Goal: Task Accomplishment & Management: Complete application form

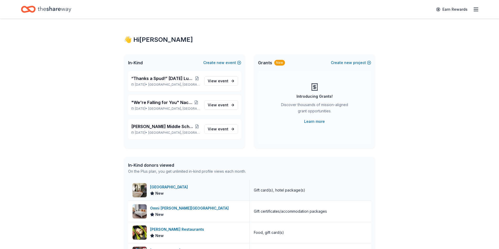
click at [179, 189] on div "Hotel Valencia Riverwalk" at bounding box center [170, 187] width 40 height 6
click at [223, 79] on span "event" at bounding box center [223, 81] width 10 height 4
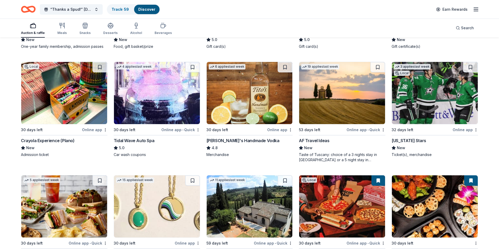
scroll to position [926, 0]
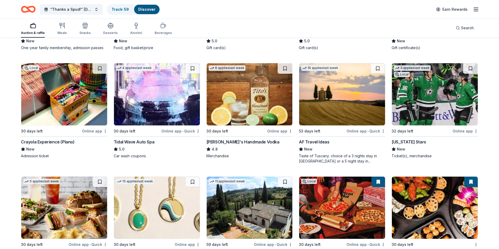
click at [246, 92] on img at bounding box center [250, 94] width 86 height 62
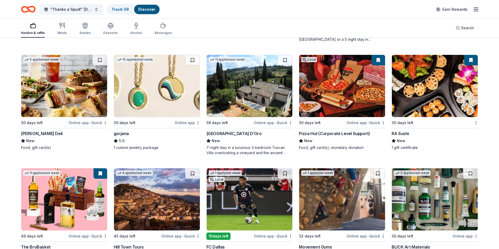
scroll to position [1057, 0]
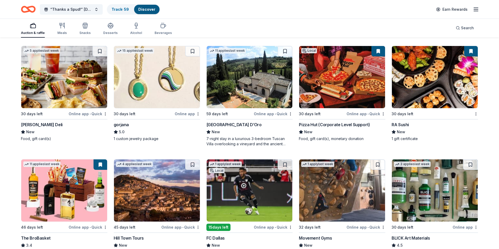
click at [433, 73] on img at bounding box center [435, 77] width 86 height 62
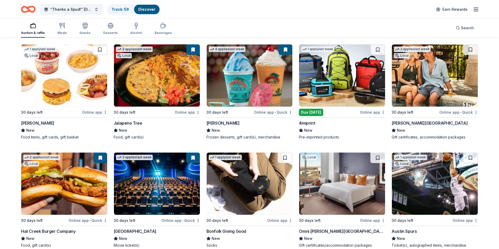
scroll to position [1297, 0]
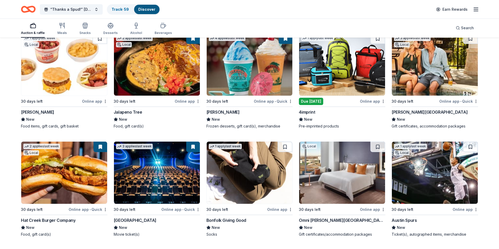
click at [330, 66] on img at bounding box center [342, 65] width 86 height 62
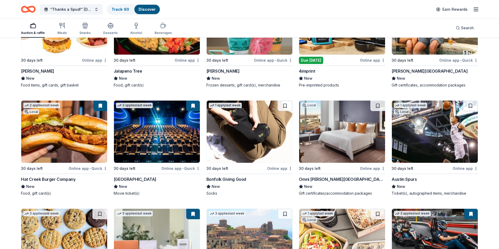
scroll to position [1349, 0]
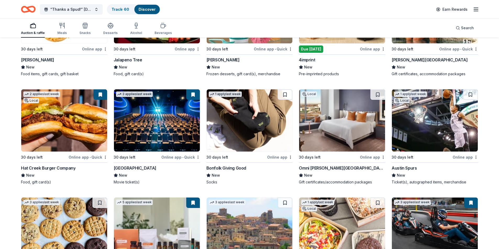
click at [355, 129] on img at bounding box center [342, 121] width 86 height 62
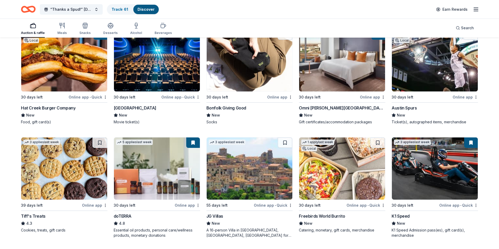
scroll to position [1428, 0]
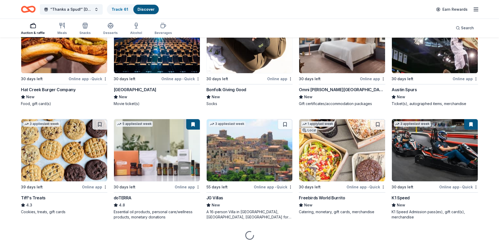
click at [436, 53] on img at bounding box center [435, 42] width 86 height 62
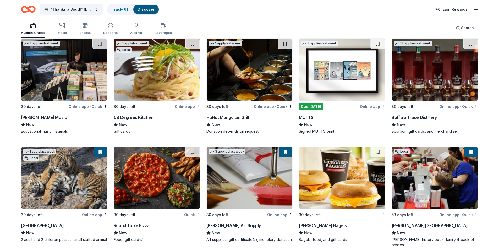
scroll to position [1742, 0]
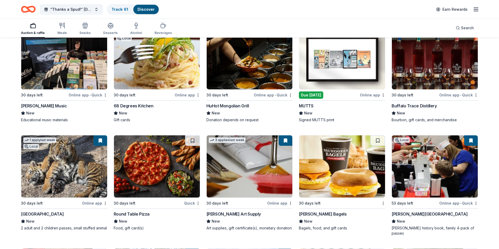
click at [324, 61] on img at bounding box center [342, 58] width 86 height 62
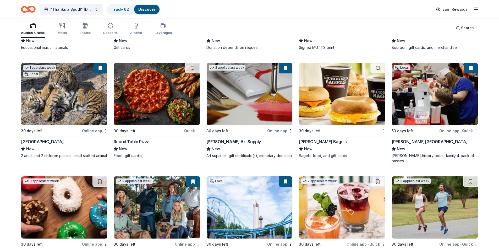
scroll to position [1847, 0]
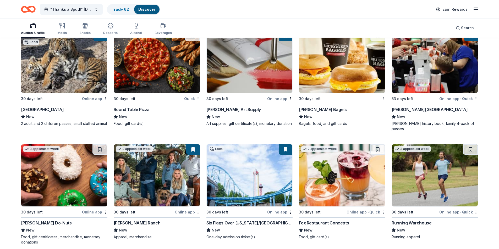
click at [412, 72] on img at bounding box center [435, 62] width 86 height 62
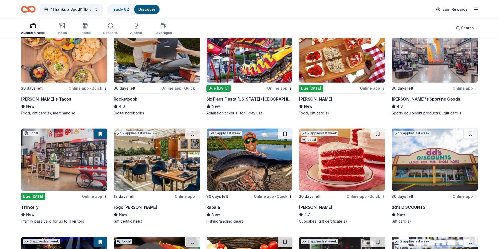
scroll to position [2373, 0]
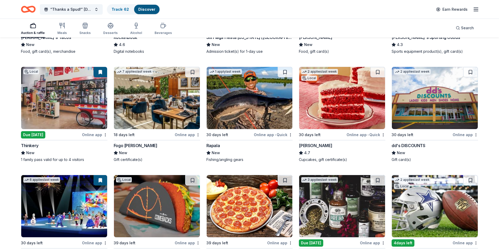
click at [57, 105] on img at bounding box center [64, 98] width 86 height 62
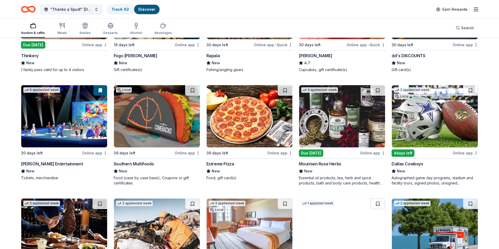
scroll to position [2478, 0]
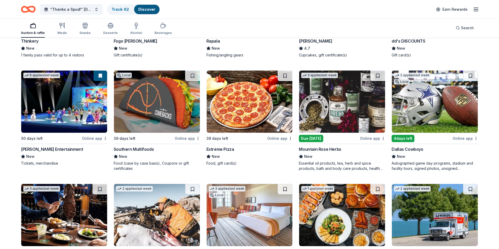
click at [354, 116] on img at bounding box center [342, 102] width 86 height 62
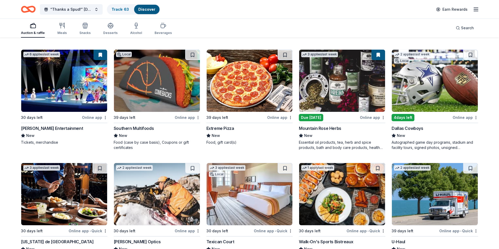
scroll to position [2550, 0]
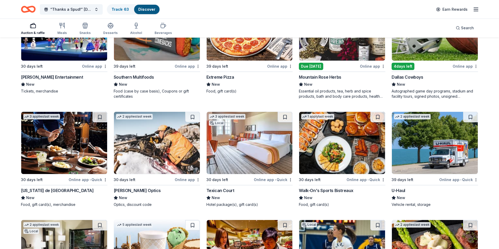
click at [228, 161] on img at bounding box center [250, 143] width 86 height 62
click at [152, 136] on img at bounding box center [157, 143] width 86 height 62
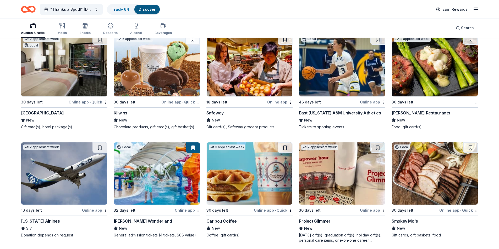
scroll to position [2772, 0]
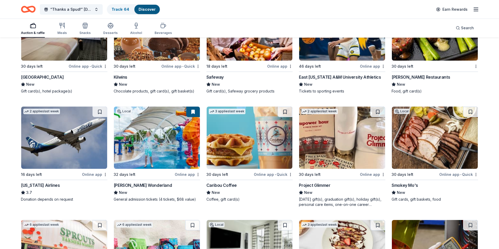
click at [320, 138] on img at bounding box center [342, 138] width 86 height 62
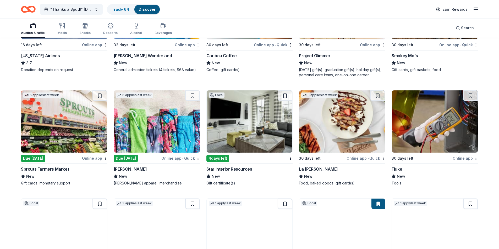
scroll to position [2903, 0]
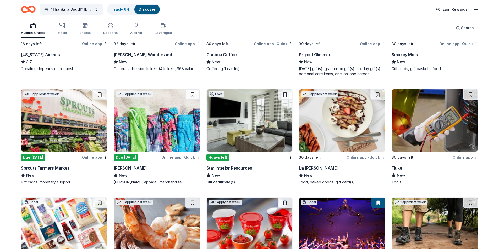
click at [156, 133] on img at bounding box center [157, 121] width 86 height 62
click at [235, 119] on img at bounding box center [250, 121] width 86 height 62
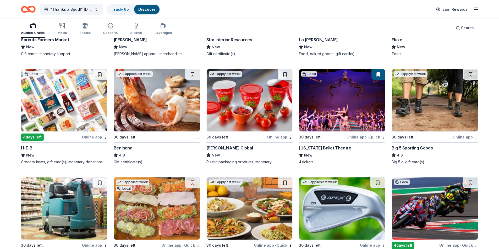
scroll to position [3068, 0]
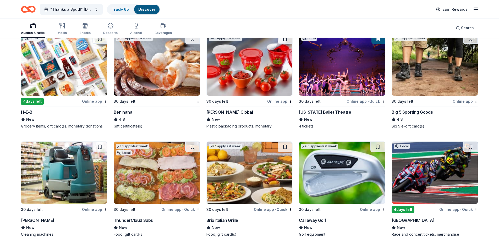
click at [251, 83] on img at bounding box center [250, 65] width 86 height 62
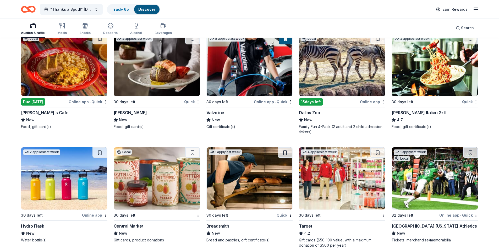
scroll to position [3438, 0]
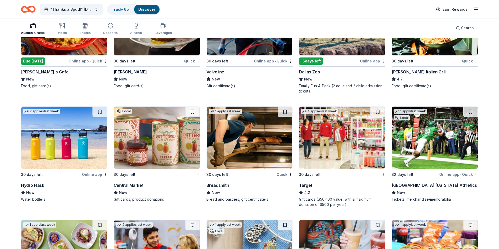
click at [62, 146] on img at bounding box center [64, 138] width 86 height 62
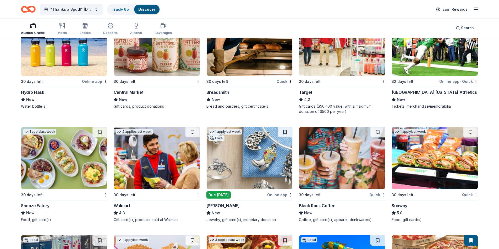
scroll to position [3543, 0]
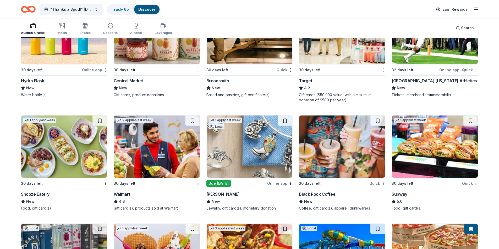
click at [245, 165] on img at bounding box center [250, 147] width 86 height 62
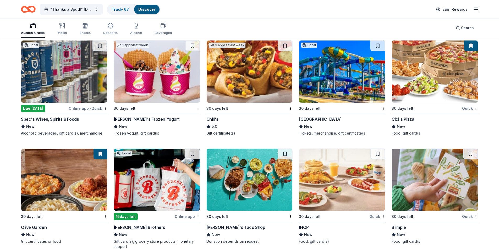
scroll to position [3726, 0]
click at [70, 70] on img at bounding box center [64, 72] width 86 height 62
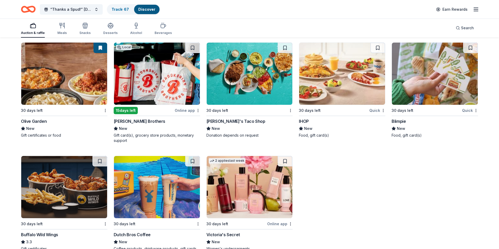
scroll to position [3877, 0]
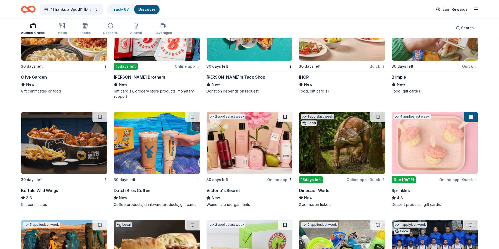
click at [254, 146] on img at bounding box center [250, 143] width 86 height 62
click at [342, 153] on img at bounding box center [342, 143] width 86 height 62
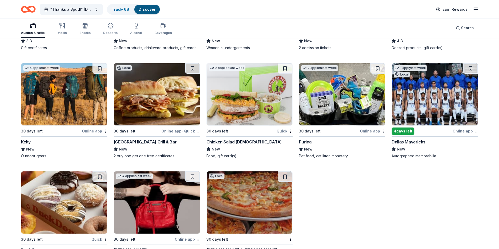
scroll to position [4094, 0]
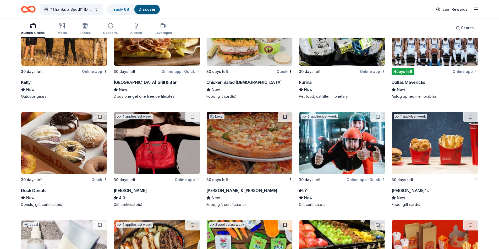
click at [153, 151] on img at bounding box center [157, 143] width 86 height 62
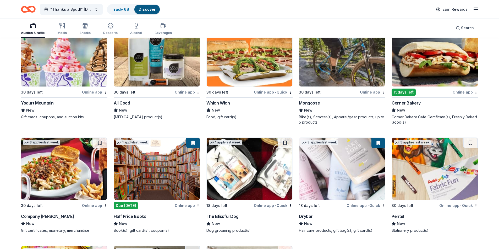
scroll to position [4642, 0]
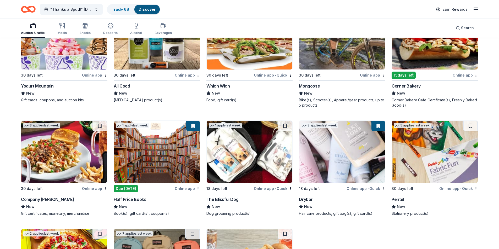
click at [157, 151] on img at bounding box center [157, 152] width 86 height 62
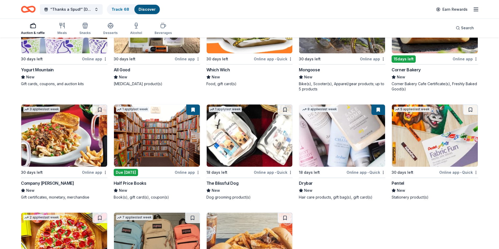
scroll to position [4747, 0]
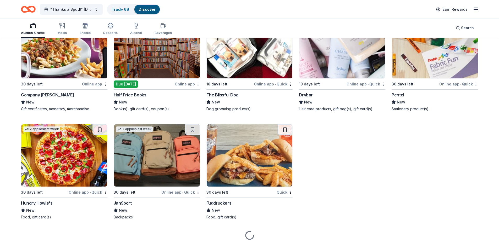
click at [139, 152] on img at bounding box center [157, 156] width 86 height 62
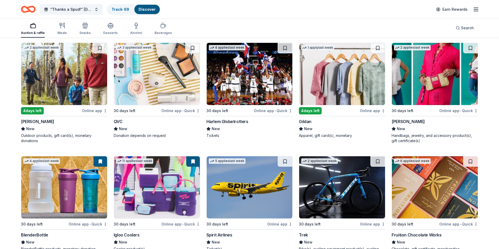
scroll to position [5039, 0]
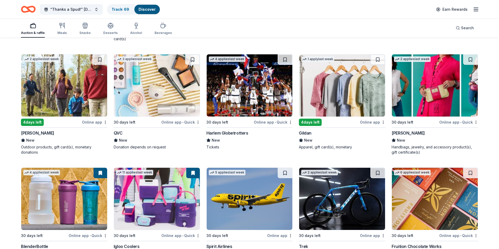
click at [344, 77] on img at bounding box center [342, 85] width 86 height 62
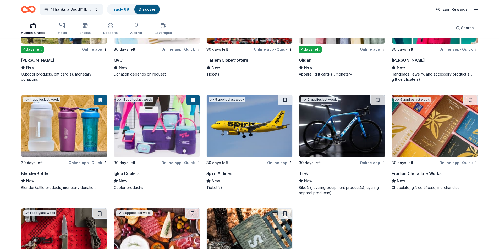
scroll to position [5144, 0]
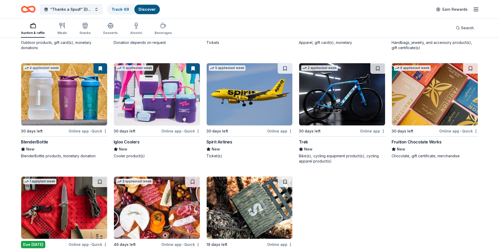
click at [333, 97] on img at bounding box center [342, 94] width 86 height 62
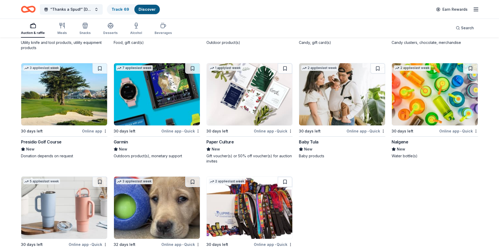
scroll to position [5423, 0]
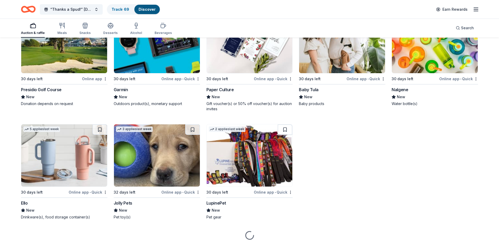
click at [441, 51] on img at bounding box center [435, 42] width 86 height 62
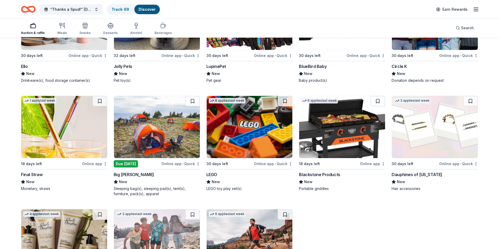
scroll to position [5580, 0]
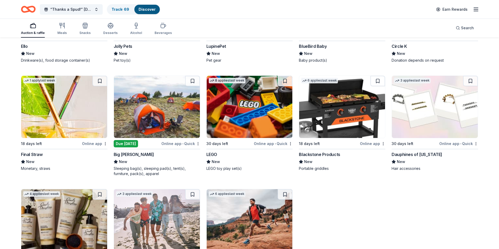
click at [152, 109] on img at bounding box center [157, 107] width 86 height 62
click at [276, 110] on img at bounding box center [250, 107] width 86 height 62
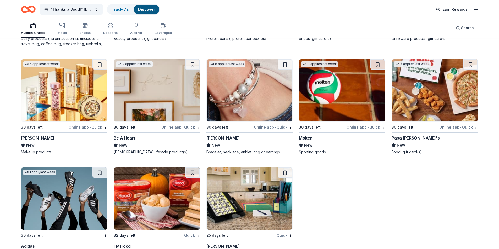
scroll to position [5957, 0]
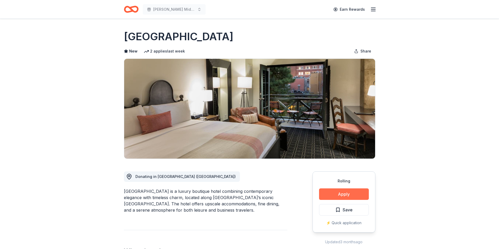
click at [345, 192] on button "Apply" at bounding box center [344, 195] width 50 height 12
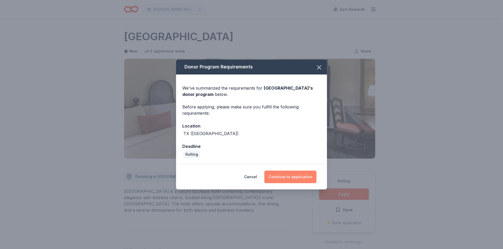
click at [292, 177] on button "Continue to application" at bounding box center [290, 177] width 52 height 13
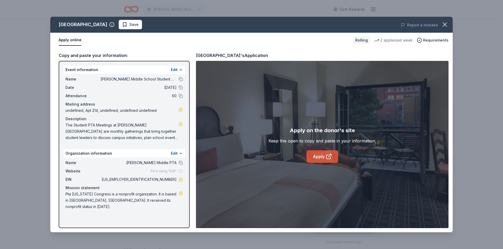
click at [326, 157] on icon at bounding box center [328, 157] width 6 height 6
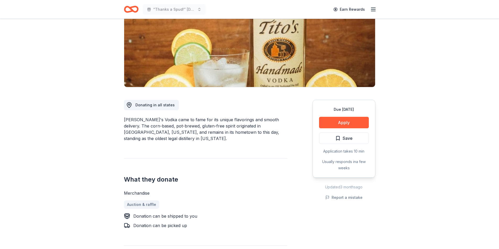
scroll to position [79, 0]
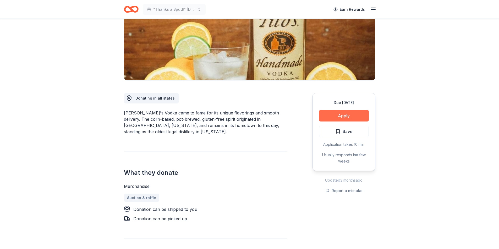
click at [360, 116] on button "Apply" at bounding box center [344, 116] width 50 height 12
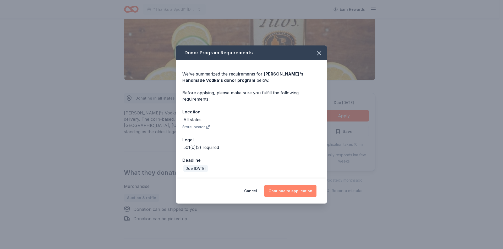
click at [284, 191] on button "Continue to application" at bounding box center [290, 191] width 52 height 13
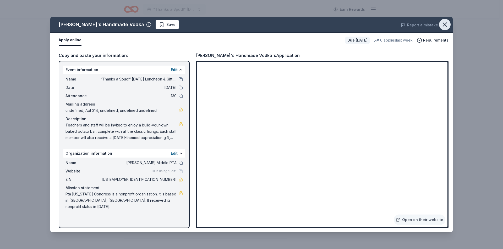
click at [441, 24] on button "button" at bounding box center [445, 25] width 12 height 12
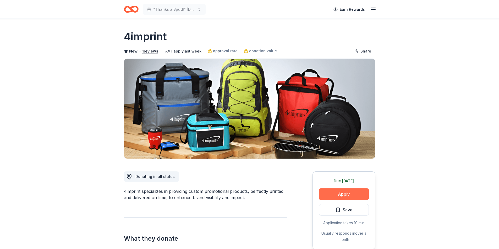
click at [350, 197] on button "Apply" at bounding box center [344, 195] width 50 height 12
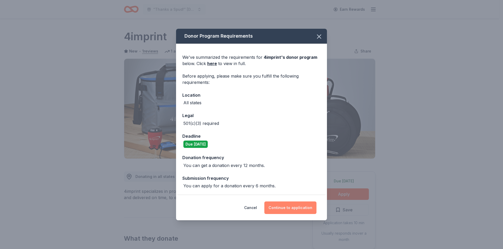
click at [298, 208] on button "Continue to application" at bounding box center [290, 208] width 52 height 13
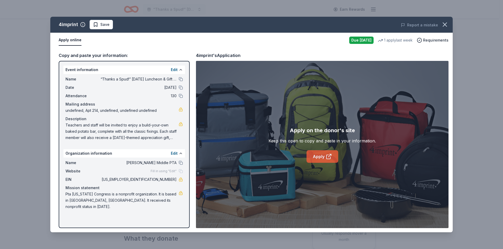
click at [309, 162] on link "Apply" at bounding box center [322, 157] width 32 height 13
click at [98, 24] on span "Save" at bounding box center [101, 24] width 16 height 6
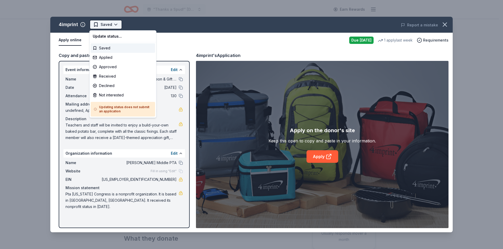
click at [114, 24] on html "“Thanks a Spud!” Thanksgiving Luncheon & Gift Giveaway Earn Rewards Due today S…" at bounding box center [251, 124] width 503 height 249
click at [104, 57] on div "Applied" at bounding box center [123, 57] width 64 height 9
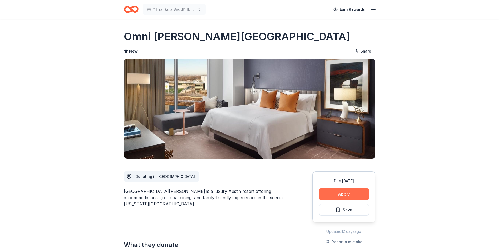
click at [337, 194] on button "Apply" at bounding box center [344, 195] width 50 height 12
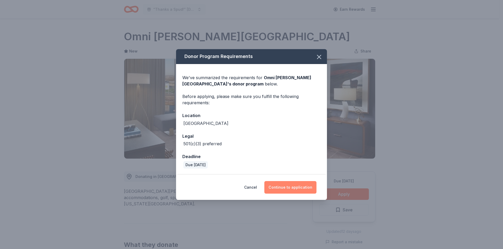
click at [303, 189] on button "Continue to application" at bounding box center [290, 187] width 52 height 13
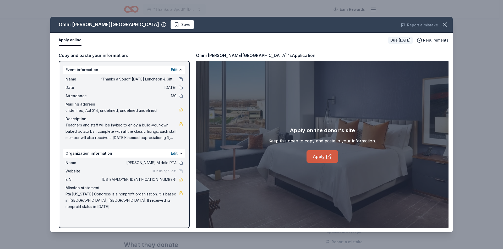
click at [313, 160] on link "Apply" at bounding box center [322, 157] width 32 height 13
click at [181, 22] on span "Save" at bounding box center [185, 24] width 9 height 6
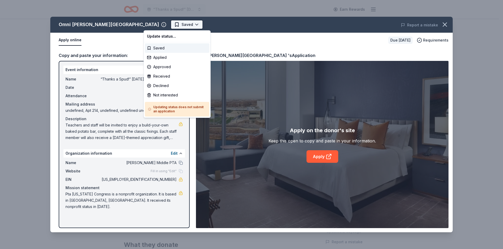
click at [157, 26] on html "“Thanks a Spud!” Thanksgiving Luncheon & Gift Giveaway Earn Rewards Due in 30 d…" at bounding box center [251, 124] width 503 height 249
drag, startPoint x: 154, startPoint y: 58, endPoint x: 165, endPoint y: 52, distance: 12.7
click at [155, 59] on div "Applied" at bounding box center [177, 57] width 64 height 9
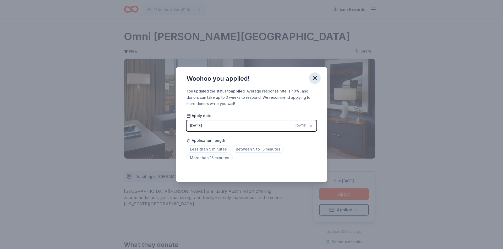
click at [316, 77] on icon "button" at bounding box center [314, 78] width 7 height 7
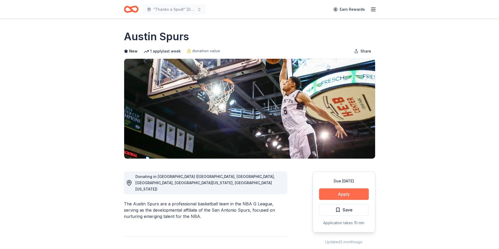
click at [340, 191] on button "Apply" at bounding box center [344, 195] width 50 height 12
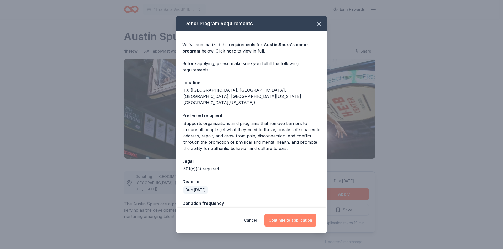
click at [296, 224] on button "Continue to application" at bounding box center [290, 220] width 52 height 13
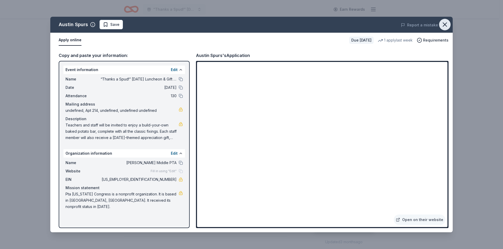
click at [446, 22] on icon "button" at bounding box center [444, 24] width 7 height 7
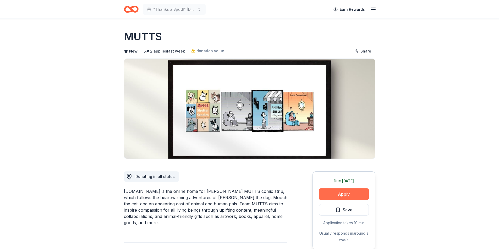
click at [347, 194] on button "Apply" at bounding box center [344, 195] width 50 height 12
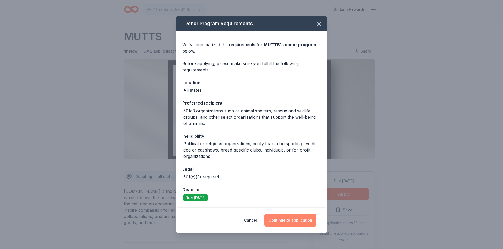
click at [279, 223] on button "Continue to application" at bounding box center [290, 220] width 52 height 13
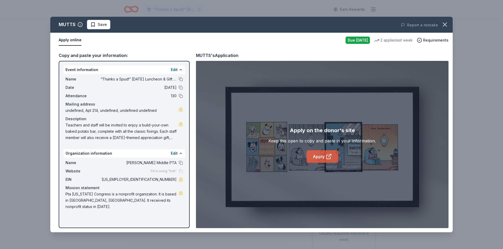
click at [324, 154] on link "Apply" at bounding box center [322, 157] width 32 height 13
click at [180, 78] on button at bounding box center [181, 79] width 4 height 4
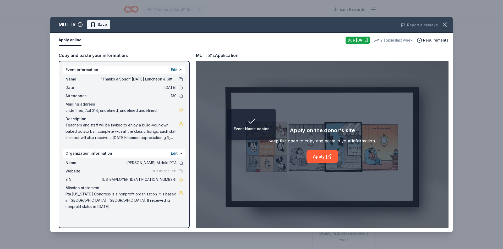
click at [92, 25] on span "Save" at bounding box center [98, 24] width 16 height 6
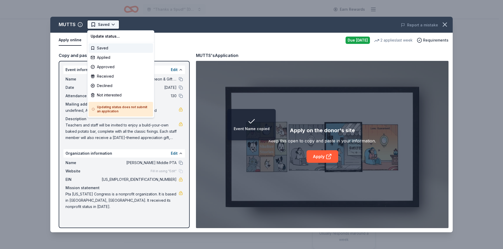
click at [100, 26] on html "Event Name copied “Thanks a Spud!” Thanksgiving Luncheon & Gift Giveaway Earn R…" at bounding box center [251, 124] width 503 height 249
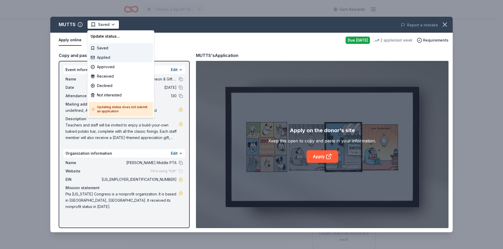
click at [107, 57] on div "Applied" at bounding box center [120, 57] width 64 height 9
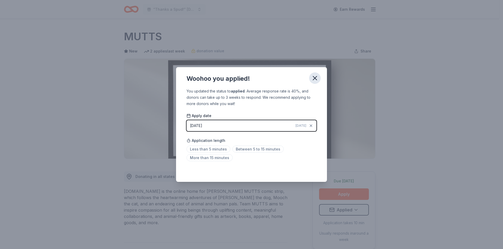
click at [314, 78] on icon "button" at bounding box center [315, 78] width 4 height 4
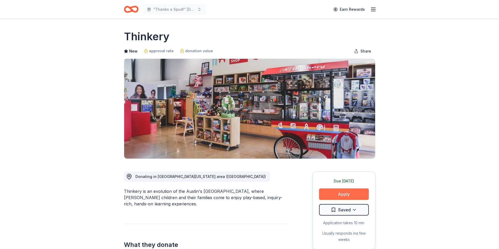
click at [343, 190] on button "Apply" at bounding box center [344, 195] width 50 height 12
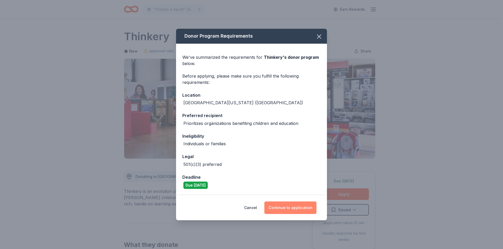
click at [299, 205] on button "Continue to application" at bounding box center [290, 208] width 52 height 13
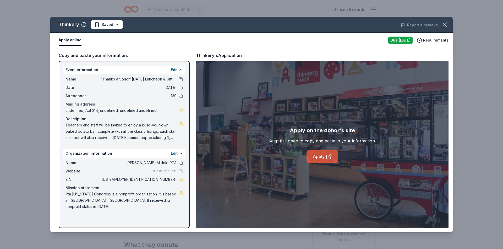
click at [331, 156] on icon at bounding box center [330, 155] width 2 height 2
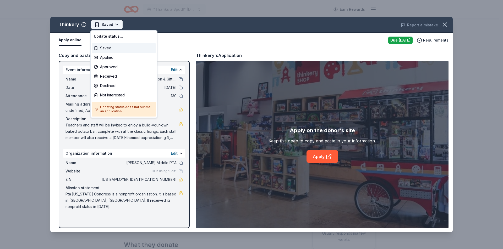
click at [108, 25] on html "“Thanks a Spud!” [DATE] Luncheon & Gift Giveaway Earn Rewards Due [DATE] Share …" at bounding box center [251, 124] width 503 height 249
click at [103, 56] on div "Applied" at bounding box center [124, 57] width 64 height 9
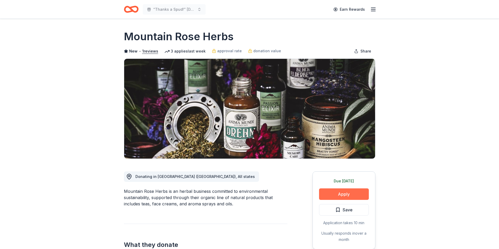
click at [348, 194] on button "Apply" at bounding box center [344, 195] width 50 height 12
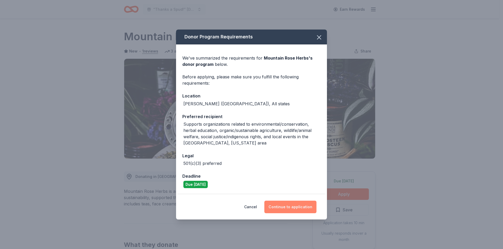
click at [294, 205] on button "Continue to application" at bounding box center [290, 207] width 52 height 13
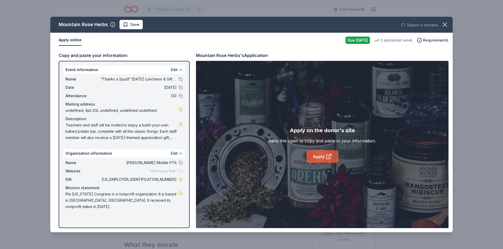
click at [315, 153] on link "Apply" at bounding box center [322, 157] width 32 height 13
click at [129, 25] on span "Save" at bounding box center [131, 24] width 16 height 6
click at [129, 25] on html "“Thanks a Spud!” Thanksgiving Luncheon & Gift Giveaway Earn Rewards Due today S…" at bounding box center [251, 124] width 503 height 249
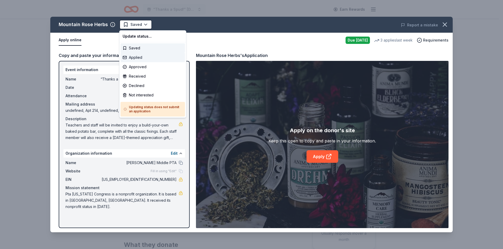
click at [138, 58] on div "Applied" at bounding box center [152, 57] width 64 height 9
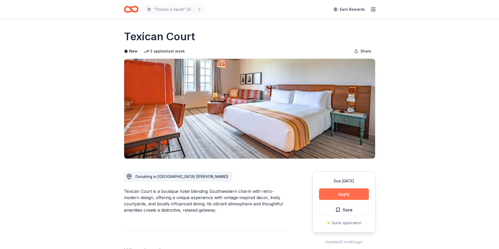
click at [355, 196] on button "Apply" at bounding box center [344, 195] width 50 height 12
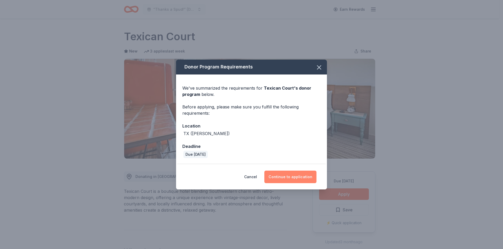
click at [298, 175] on button "Continue to application" at bounding box center [290, 177] width 52 height 13
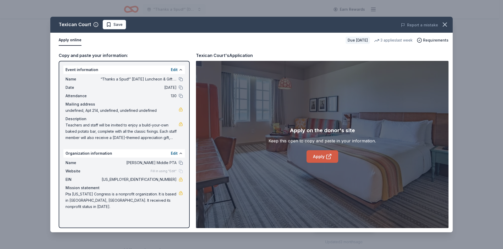
click at [318, 157] on link "Apply" at bounding box center [322, 157] width 32 height 13
click at [114, 24] on span "Save" at bounding box center [117, 24] width 9 height 6
click at [114, 24] on html "“Thanks a Spud!” [DATE] Luncheon & Gift Giveaway Earn Rewards Due [DATE] Share …" at bounding box center [251, 124] width 503 height 249
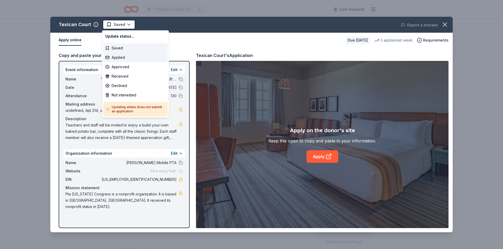
click at [124, 60] on div "Applied" at bounding box center [135, 57] width 64 height 9
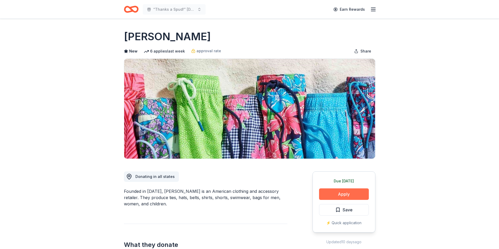
click at [349, 194] on button "Apply" at bounding box center [344, 195] width 50 height 12
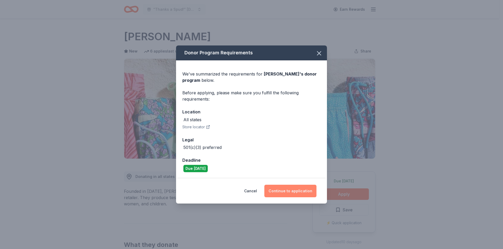
click at [277, 192] on button "Continue to application" at bounding box center [290, 191] width 52 height 13
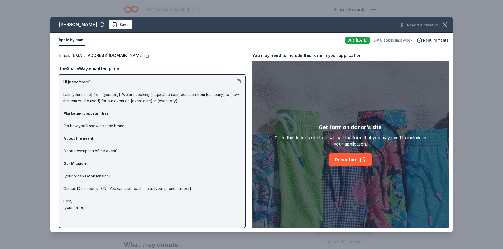
click at [138, 58] on div "Email : donations@vineyardvines.com" at bounding box center [152, 55] width 187 height 7
click at [143, 56] on button at bounding box center [145, 56] width 5 height 4
click at [119, 26] on span "Save" at bounding box center [123, 24] width 9 height 6
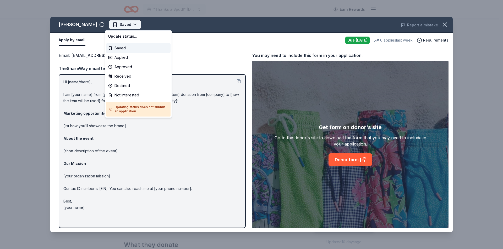
click at [118, 27] on html "“Thanks a Spud!” Thanksgiving Luncheon & Gift Giveaway Earn Rewards Due today S…" at bounding box center [251, 124] width 503 height 249
click at [118, 60] on div "Applied" at bounding box center [138, 57] width 64 height 9
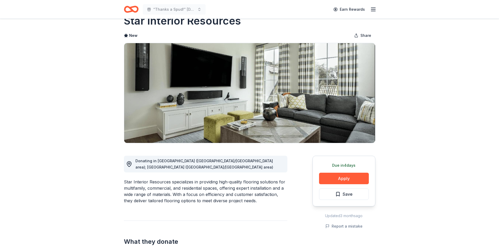
scroll to position [26, 0]
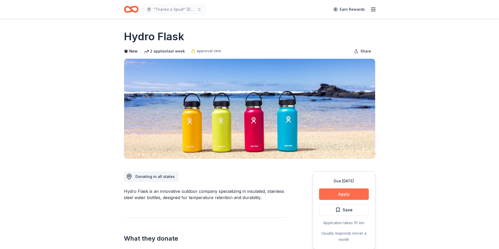
click at [325, 195] on button "Apply" at bounding box center [344, 195] width 50 height 12
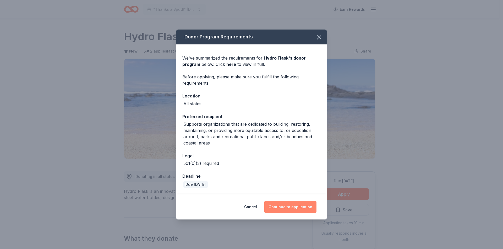
click at [280, 210] on button "Continue to application" at bounding box center [290, 207] width 52 height 13
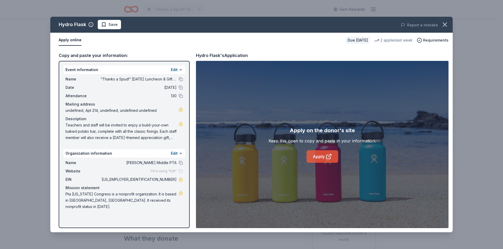
click at [316, 157] on link "Apply" at bounding box center [322, 157] width 32 height 13
click at [110, 23] on span "Save" at bounding box center [112, 24] width 9 height 6
click at [110, 25] on html "“Thanks a Spud!” [DATE] Luncheon & Gift Giveaway Earn Rewards Due [DATE] Share …" at bounding box center [251, 124] width 503 height 249
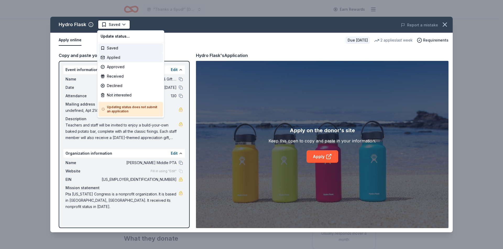
click at [115, 55] on div "Applied" at bounding box center [130, 57] width 64 height 9
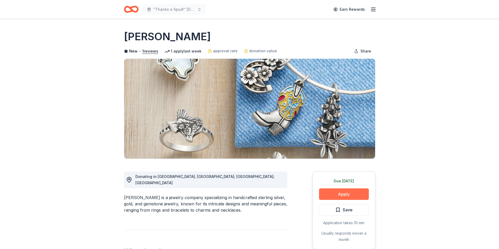
click at [330, 191] on button "Apply" at bounding box center [344, 195] width 50 height 12
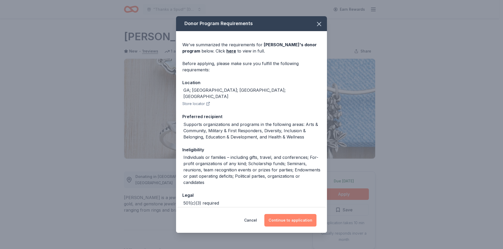
click at [302, 220] on button "Continue to application" at bounding box center [290, 220] width 52 height 13
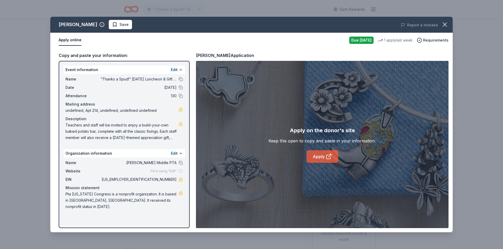
click at [322, 155] on link "Apply" at bounding box center [322, 157] width 32 height 13
click at [121, 25] on button "Save" at bounding box center [120, 24] width 23 height 9
click at [121, 23] on html "“Thanks a Spud!” [DATE] Luncheon & Gift Giveaway Earn Rewards Due [DATE] Share …" at bounding box center [251, 124] width 503 height 249
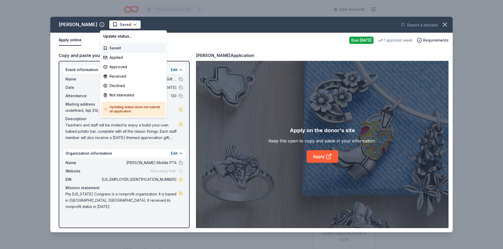
click at [440, 26] on html "“Thanks a Spud!” Thanksgiving Luncheon & Gift Giveaway Earn Rewards Due today S…" at bounding box center [251, 124] width 503 height 249
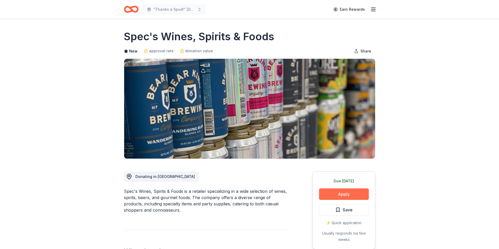
click at [339, 196] on button "Apply" at bounding box center [344, 195] width 50 height 12
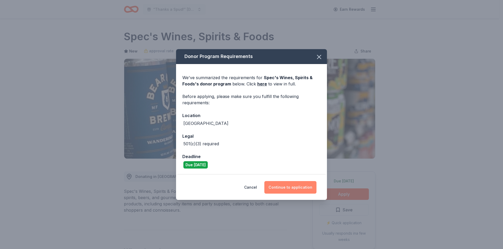
click at [289, 187] on button "Continue to application" at bounding box center [290, 187] width 52 height 13
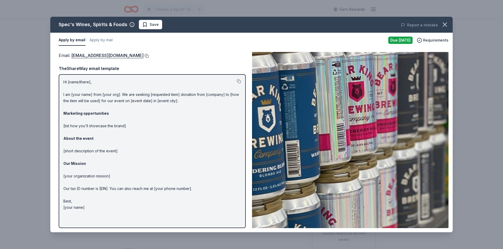
click at [144, 57] on button at bounding box center [145, 56] width 5 height 4
click at [146, 60] on div "Email : corporategiving@specsonline.com TheShareWay email template Hi [name/the…" at bounding box center [152, 140] width 187 height 176
click at [144, 56] on button at bounding box center [145, 56] width 5 height 4
click at [142, 28] on button "Save" at bounding box center [150, 24] width 23 height 9
click at [158, 31] on div "Spec's Wines, Spirits & Foods Saved Report a mistake" at bounding box center [251, 25] width 402 height 16
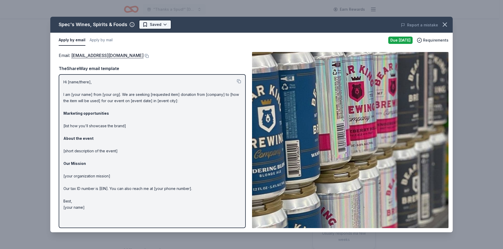
click at [155, 24] on html "“Thanks a Spud!” Thanksgiving Luncheon & Gift Giveaway Earn Rewards Due today S…" at bounding box center [251, 124] width 503 height 249
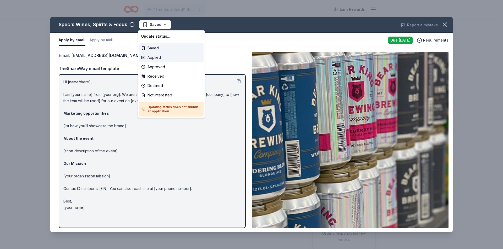
click at [152, 57] on div "Applied" at bounding box center [171, 57] width 64 height 9
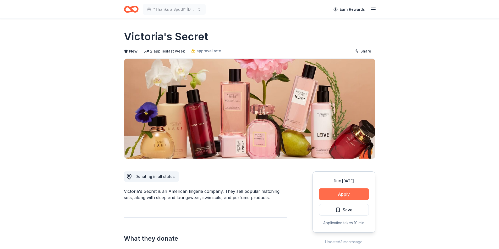
click at [342, 197] on button "Apply" at bounding box center [344, 195] width 50 height 12
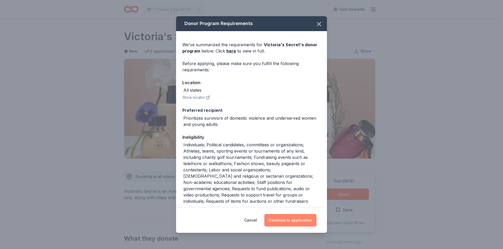
click at [282, 220] on button "Continue to application" at bounding box center [290, 220] width 52 height 13
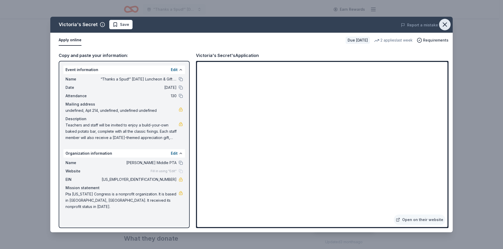
click at [442, 24] on icon "button" at bounding box center [444, 24] width 7 height 7
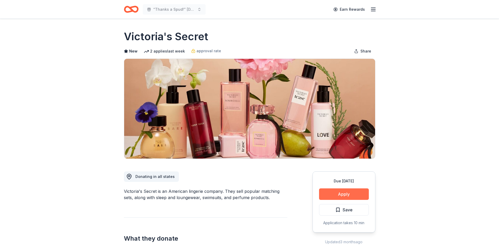
click at [331, 191] on button "Apply" at bounding box center [344, 195] width 50 height 12
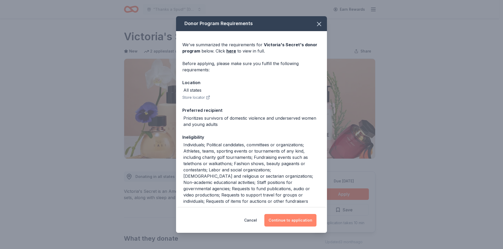
click at [276, 220] on button "Continue to application" at bounding box center [290, 220] width 52 height 13
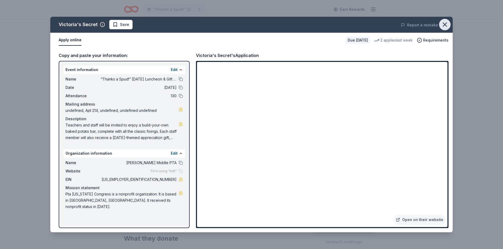
click at [444, 26] on icon "button" at bounding box center [444, 24] width 7 height 7
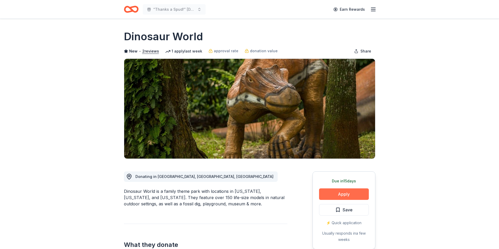
click at [354, 193] on button "Apply" at bounding box center [344, 195] width 50 height 12
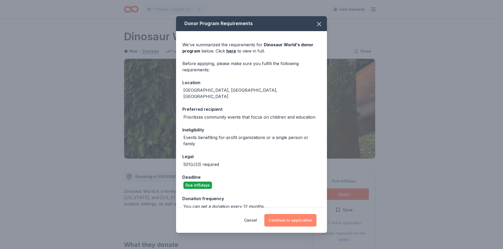
click at [298, 216] on button "Continue to application" at bounding box center [290, 220] width 52 height 13
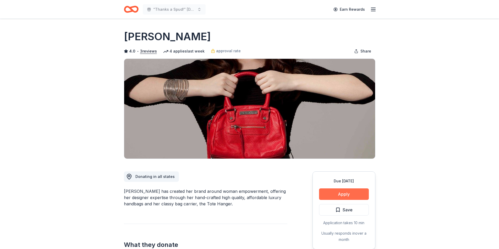
click at [346, 196] on button "Apply" at bounding box center [344, 195] width 50 height 12
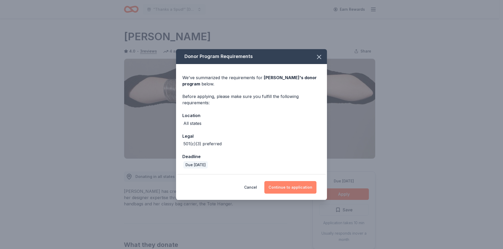
click at [309, 187] on button "Continue to application" at bounding box center [290, 187] width 52 height 13
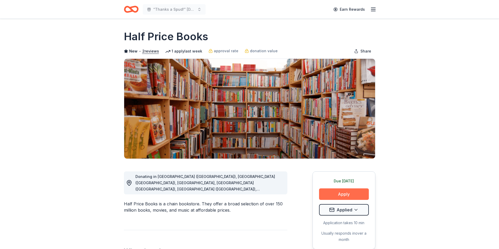
click at [352, 194] on button "Apply" at bounding box center [344, 195] width 50 height 12
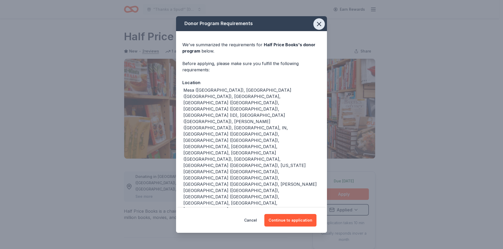
click at [317, 26] on icon "button" at bounding box center [318, 23] width 7 height 7
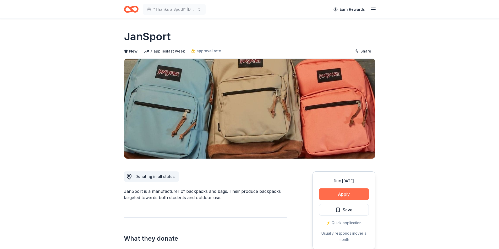
click at [343, 197] on button "Apply" at bounding box center [344, 195] width 50 height 12
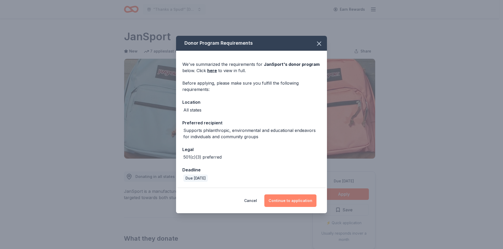
click at [279, 196] on button "Continue to application" at bounding box center [290, 201] width 52 height 13
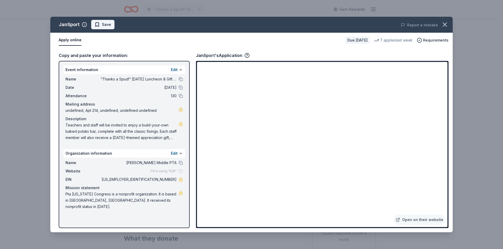
click at [97, 27] on span "Save" at bounding box center [102, 24] width 16 height 6
click at [98, 26] on html "“Thanks a Spud!” Thanksgiving Luncheon & Gift Giveaway Earn Rewards Due in 30 d…" at bounding box center [251, 124] width 503 height 249
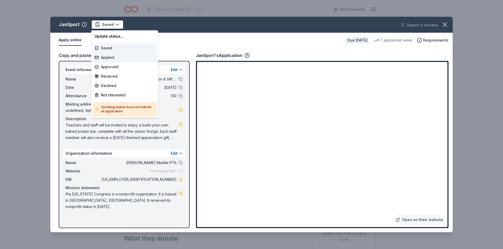
click at [114, 56] on div "Applied" at bounding box center [124, 57] width 64 height 9
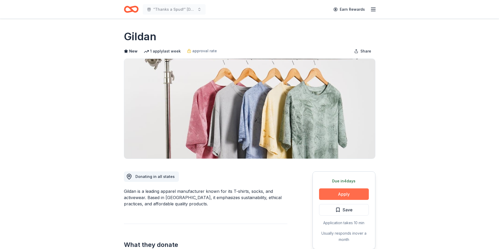
click at [341, 196] on button "Apply" at bounding box center [344, 195] width 50 height 12
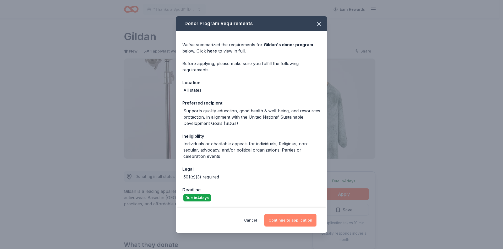
click at [294, 224] on button "Continue to application" at bounding box center [290, 220] width 52 height 13
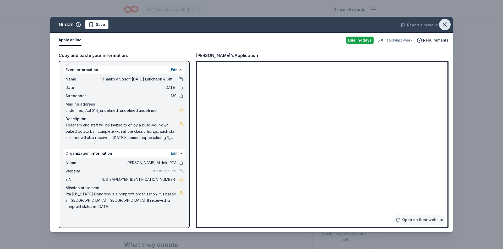
click at [444, 25] on icon "button" at bounding box center [445, 25] width 4 height 4
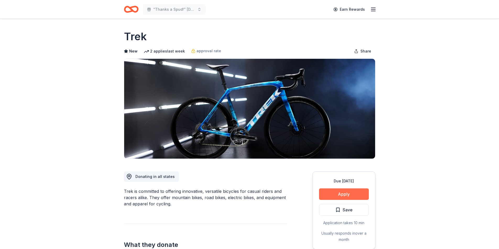
click at [336, 195] on button "Apply" at bounding box center [344, 195] width 50 height 12
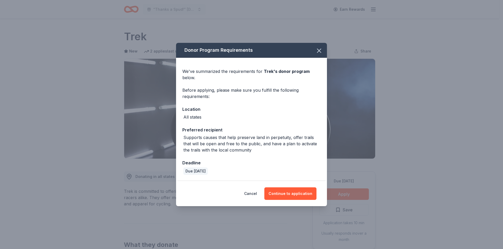
click at [312, 49] on div "Donor Program Requirements" at bounding box center [251, 50] width 151 height 15
click at [317, 52] on icon "button" at bounding box center [318, 50] width 7 height 7
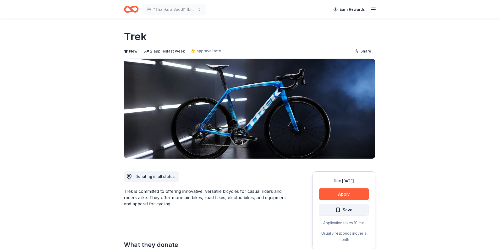
click at [335, 215] on button "Save" at bounding box center [344, 210] width 50 height 12
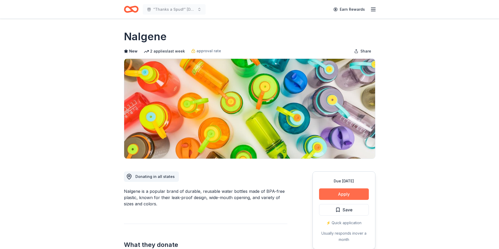
click at [330, 197] on button "Apply" at bounding box center [344, 195] width 50 height 12
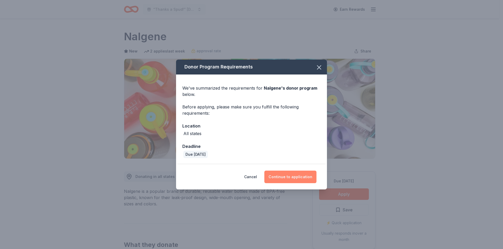
click at [287, 177] on button "Continue to application" at bounding box center [290, 177] width 52 height 13
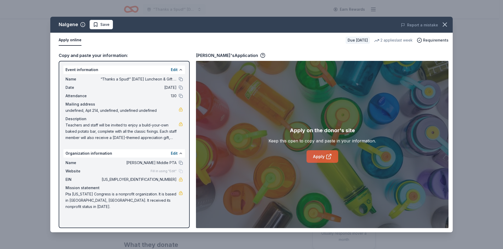
click at [322, 162] on link "Apply" at bounding box center [322, 157] width 32 height 13
click at [103, 27] on span "Save" at bounding box center [104, 24] width 9 height 6
click at [105, 28] on html "“Thanks a Spud!” [DATE] Luncheon & Gift Giveaway Earn Rewards Due [DATE] Share …" at bounding box center [251, 124] width 503 height 249
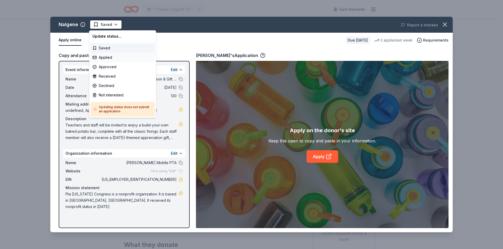
click at [115, 59] on div "Applied" at bounding box center [122, 57] width 64 height 9
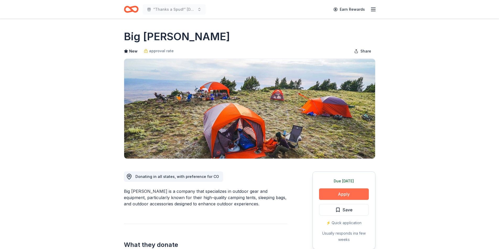
click at [355, 195] on button "Apply" at bounding box center [344, 195] width 50 height 12
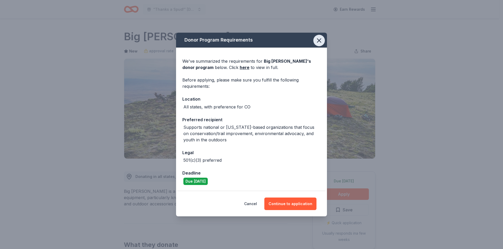
click at [319, 41] on icon "button" at bounding box center [319, 41] width 4 height 4
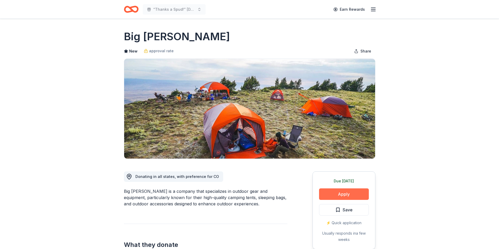
click at [347, 196] on button "Apply" at bounding box center [344, 195] width 50 height 12
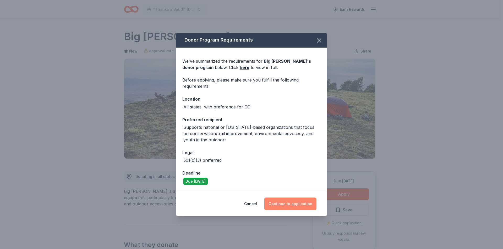
click at [290, 201] on button "Continue to application" at bounding box center [290, 204] width 52 height 13
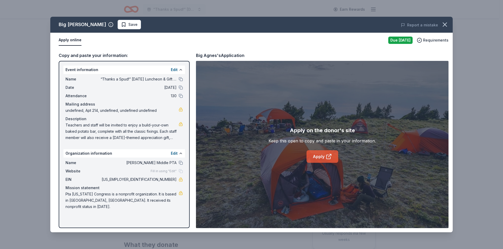
click at [322, 153] on link "Apply" at bounding box center [322, 157] width 32 height 13
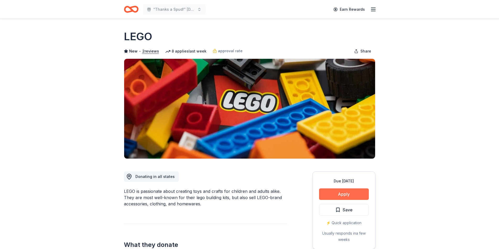
click at [342, 191] on button "Apply" at bounding box center [344, 195] width 50 height 12
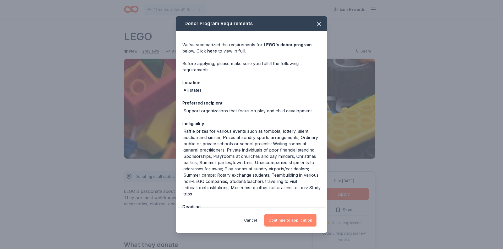
click at [302, 220] on button "Continue to application" at bounding box center [290, 220] width 52 height 13
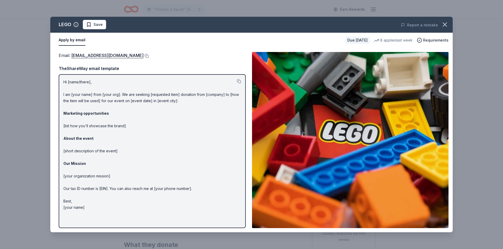
drag, startPoint x: 443, startPoint y: 23, endPoint x: 245, endPoint y: 8, distance: 197.9
click at [443, 24] on icon "button" at bounding box center [444, 24] width 7 height 7
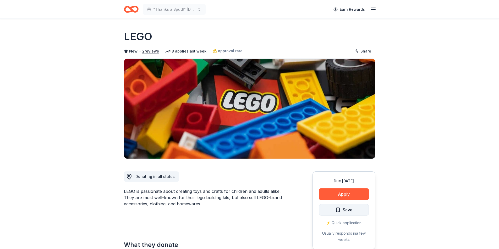
click at [341, 210] on span "Save" at bounding box center [343, 210] width 17 height 7
